Goal: Navigation & Orientation: Understand site structure

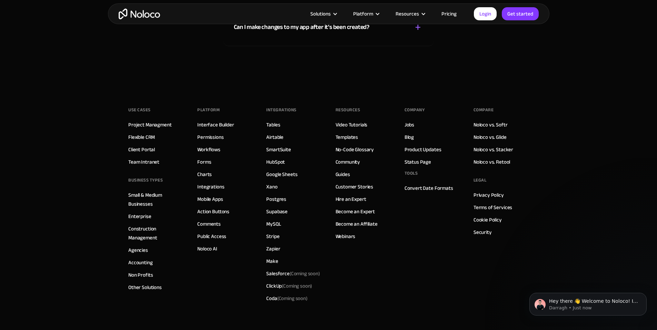
scroll to position [3937, 0]
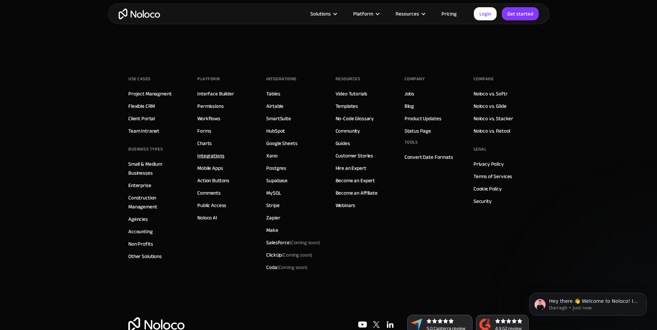
click at [215, 160] on link "Integrations" at bounding box center [210, 155] width 27 height 9
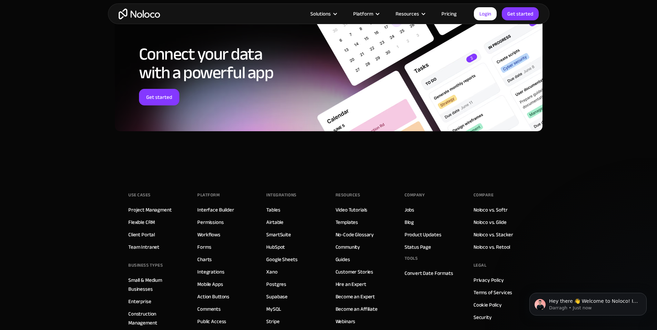
scroll to position [1212, 0]
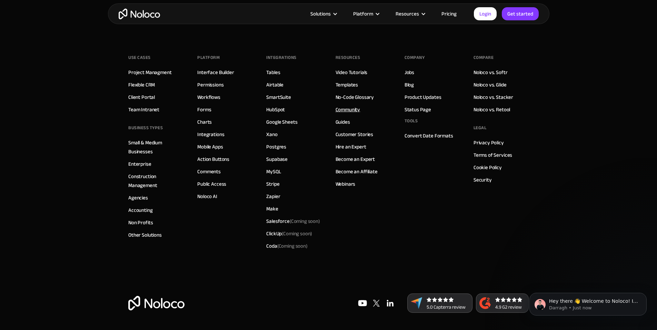
click at [349, 110] on link "Community" at bounding box center [347, 109] width 25 height 9
click at [348, 86] on link "Templates" at bounding box center [346, 84] width 23 height 9
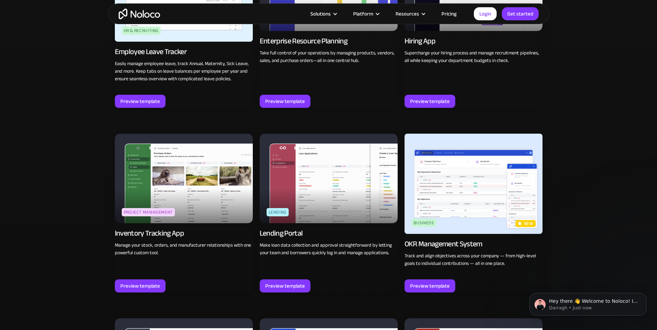
scroll to position [1017, 0]
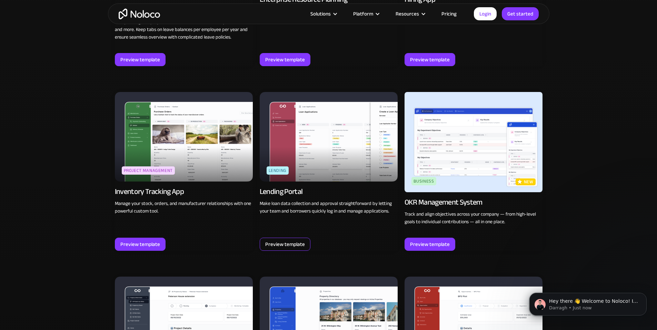
click at [275, 240] on div "Preview template" at bounding box center [285, 244] width 40 height 9
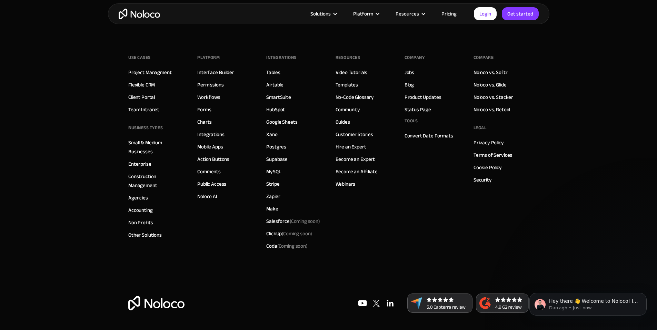
scroll to position [1070, 0]
click at [347, 134] on link "Customer Stories" at bounding box center [354, 134] width 38 height 9
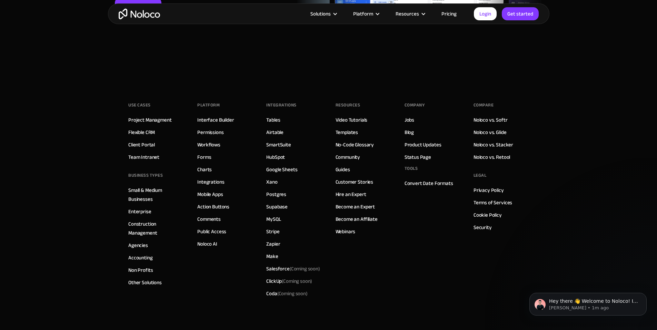
scroll to position [1735, 0]
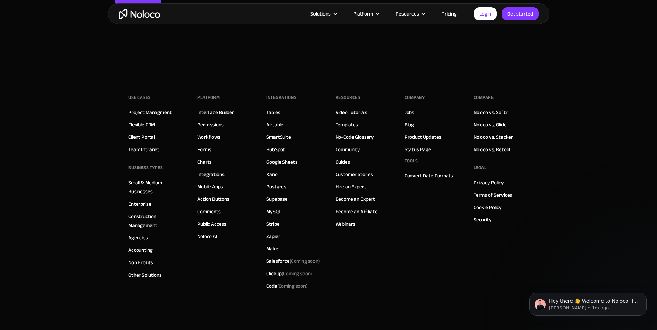
click at [417, 171] on link "Convert Date Formats" at bounding box center [428, 175] width 49 height 9
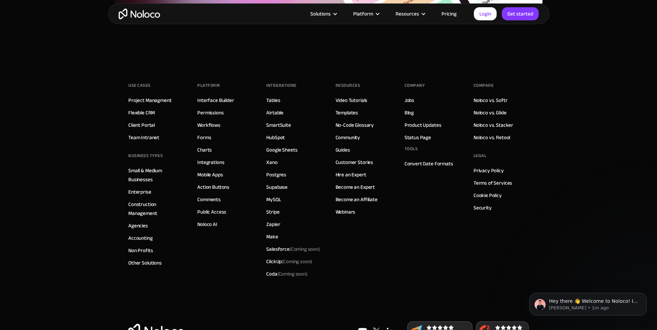
scroll to position [3895, 0]
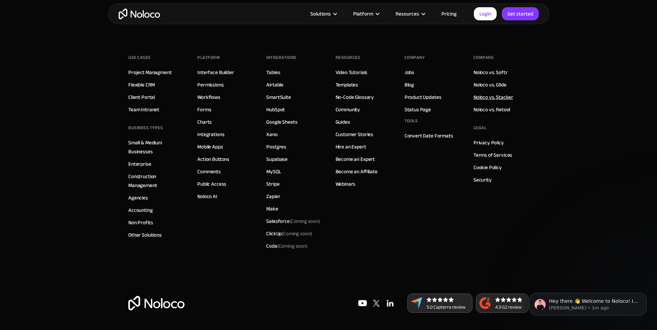
click at [492, 98] on link "Noloco vs. Stacker" at bounding box center [493, 97] width 40 height 9
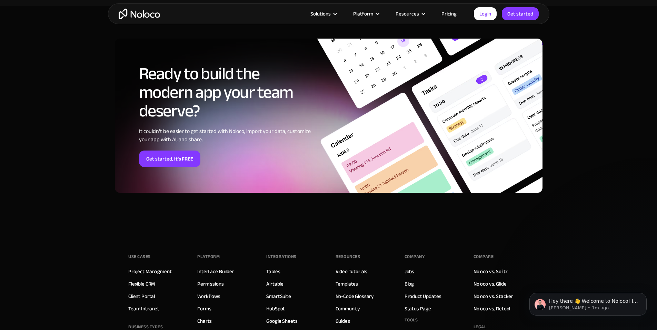
scroll to position [1801, 0]
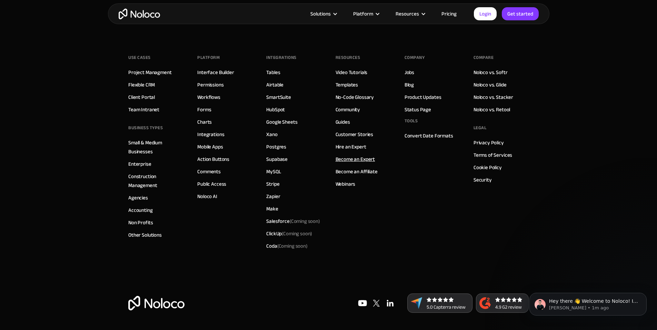
click at [352, 155] on link "Become an Expert" at bounding box center [355, 159] width 40 height 9
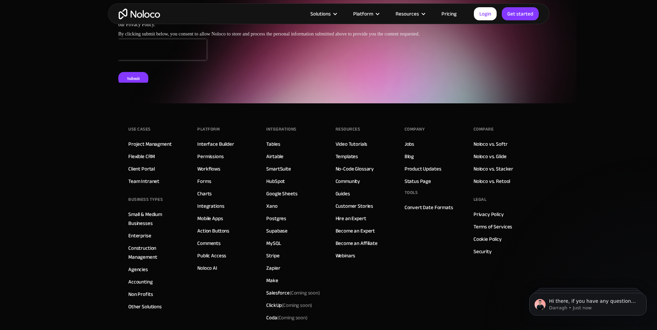
scroll to position [2667, 0]
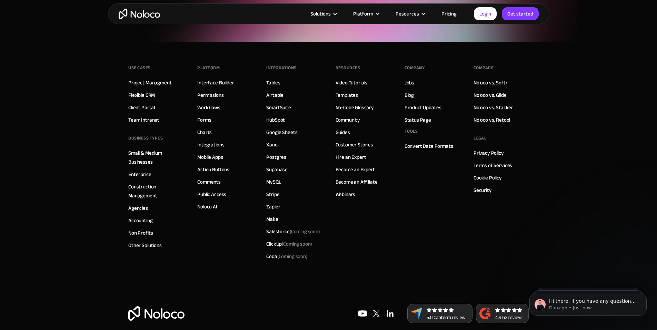
click at [142, 229] on link "Non Profits" at bounding box center [140, 233] width 24 height 9
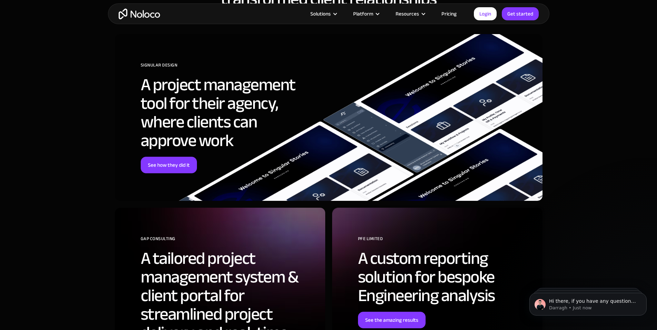
scroll to position [2559, 0]
